Goal: Task Accomplishment & Management: Use online tool/utility

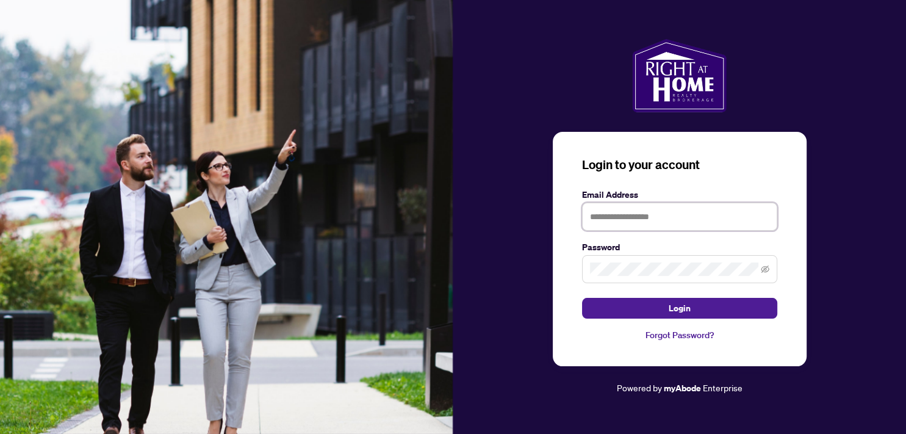
click at [635, 220] on input "text" at bounding box center [679, 217] width 195 height 28
type input "**********"
click at [765, 268] on icon "eye-invisible" at bounding box center [765, 268] width 9 height 7
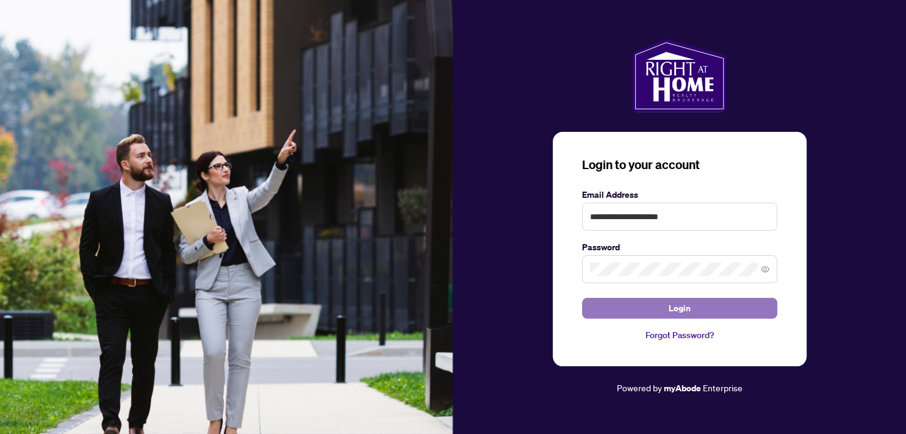
click at [689, 307] on span "Login" at bounding box center [680, 308] width 22 height 20
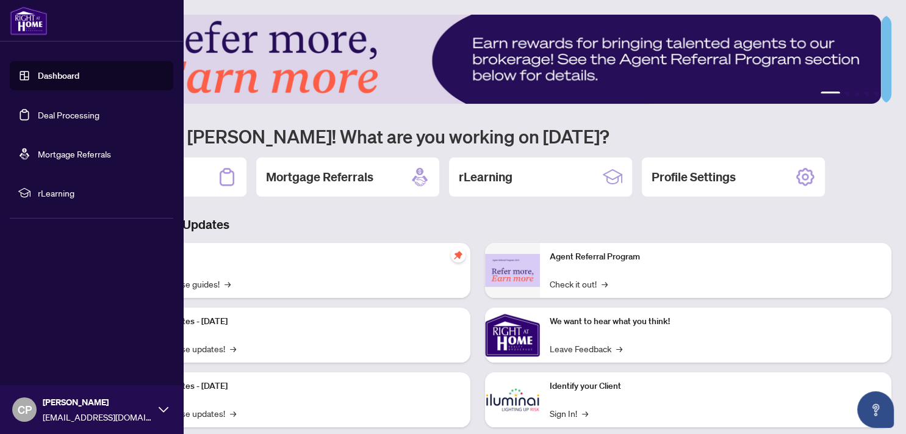
click at [60, 113] on link "Deal Processing" at bounding box center [69, 114] width 62 height 11
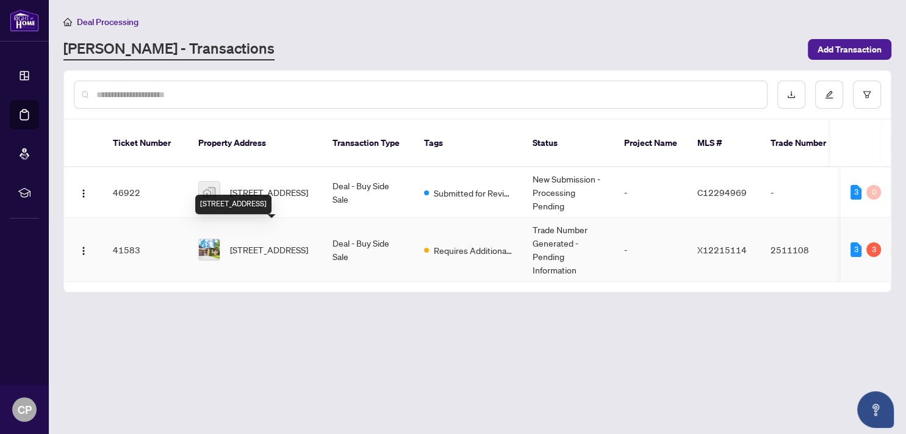
click at [240, 243] on span "[STREET_ADDRESS]" at bounding box center [269, 249] width 78 height 13
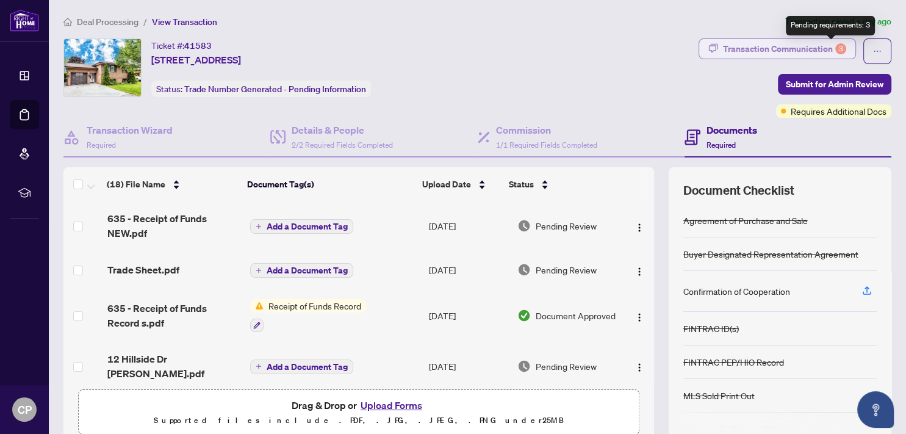
click at [835, 46] on div "3" at bounding box center [840, 48] width 11 height 11
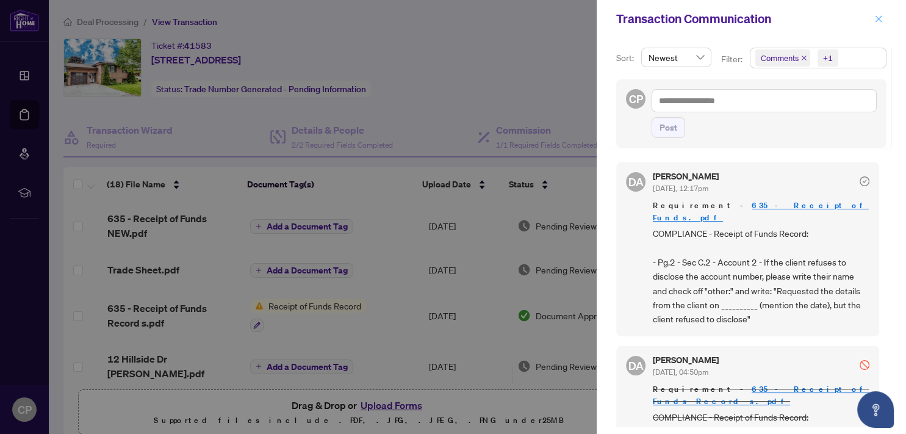
click at [875, 16] on icon "close" at bounding box center [878, 19] width 9 height 9
